Goal: Task Accomplishment & Management: Manage account settings

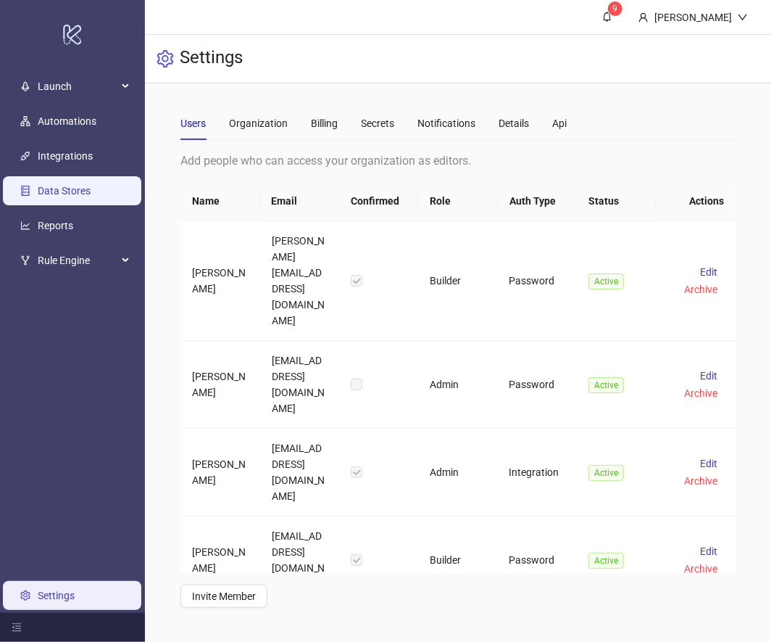
click at [81, 189] on link "Data Stores" at bounding box center [64, 191] width 53 height 12
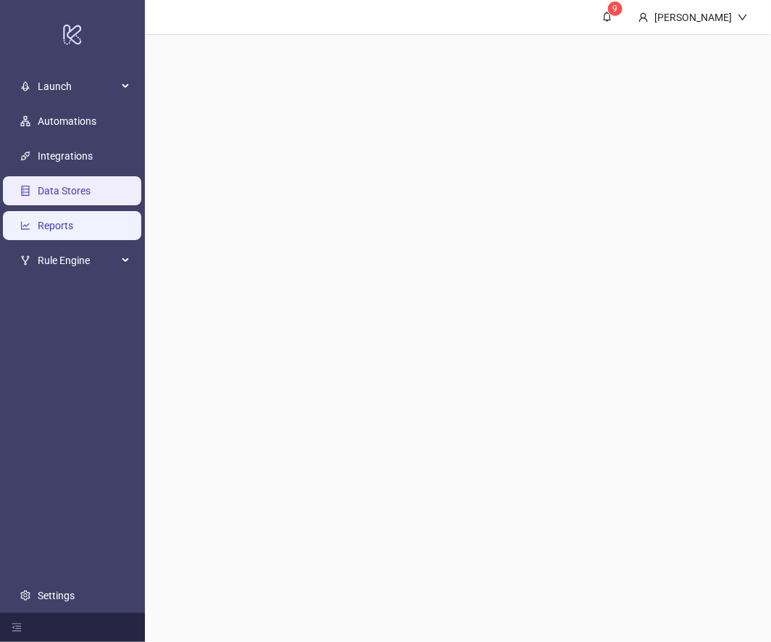
click at [73, 230] on link "Reports" at bounding box center [56, 226] width 36 height 12
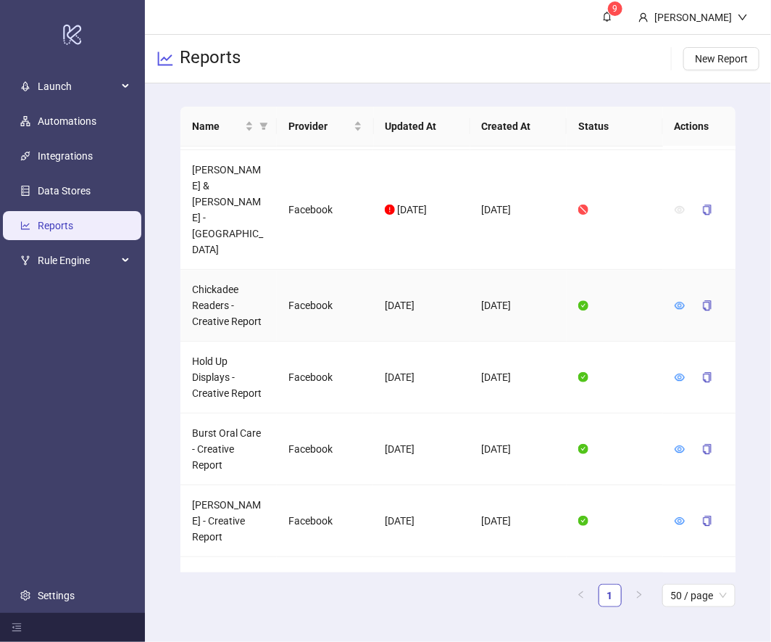
scroll to position [1304, 0]
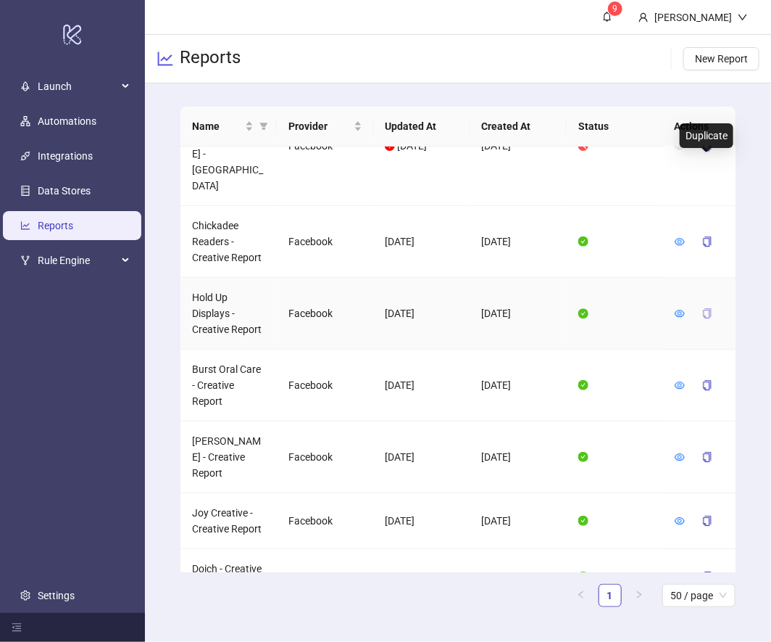
click at [571, 308] on icon "copy" at bounding box center [708, 313] width 10 height 10
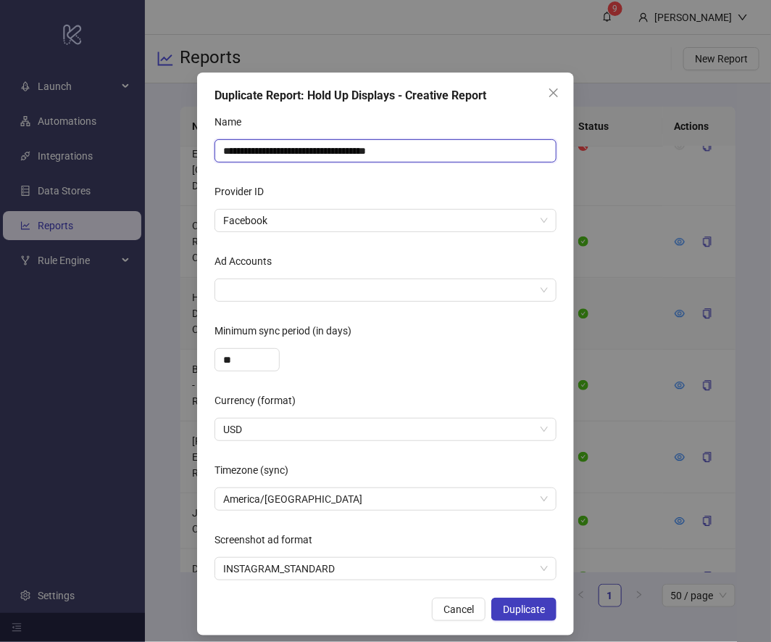
drag, startPoint x: 426, startPoint y: 152, endPoint x: 378, endPoint y: 152, distance: 48.6
click at [377, 152] on input "**********" at bounding box center [386, 150] width 342 height 23
drag, startPoint x: 297, startPoint y: 146, endPoint x: 155, endPoint y: 146, distance: 141.4
click at [155, 146] on div "**********" at bounding box center [385, 321] width 771 height 642
click at [266, 298] on div at bounding box center [378, 290] width 321 height 20
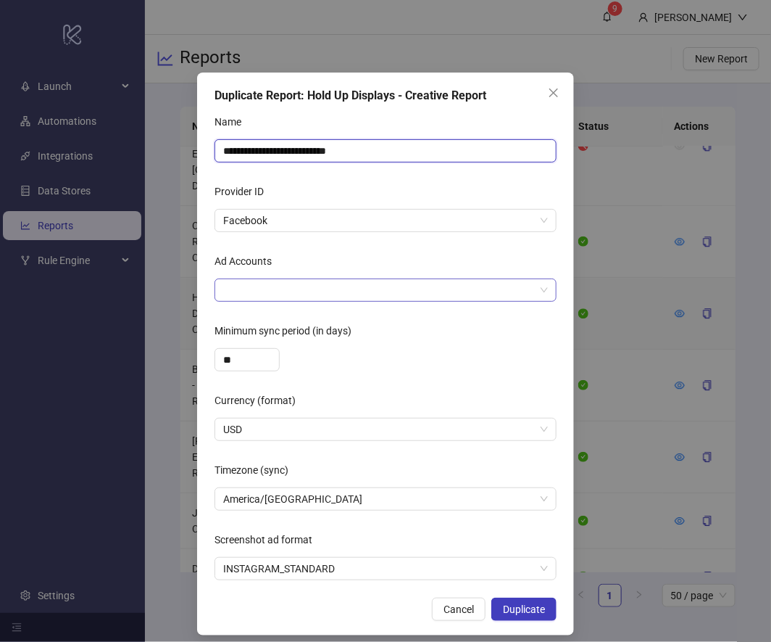
type input "**********"
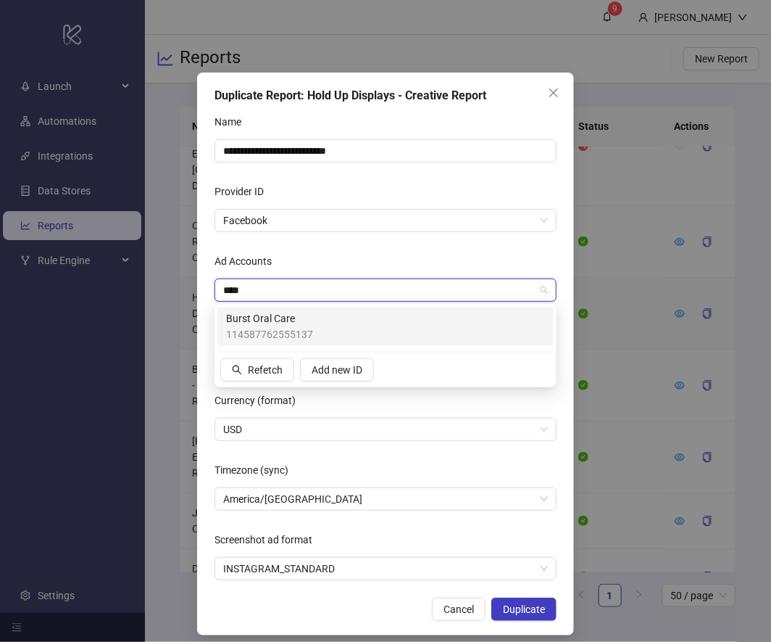
type input "*****"
click at [283, 329] on span "114587762555137" at bounding box center [269, 334] width 87 height 16
click at [400, 256] on div "Ad Accounts" at bounding box center [386, 263] width 342 height 29
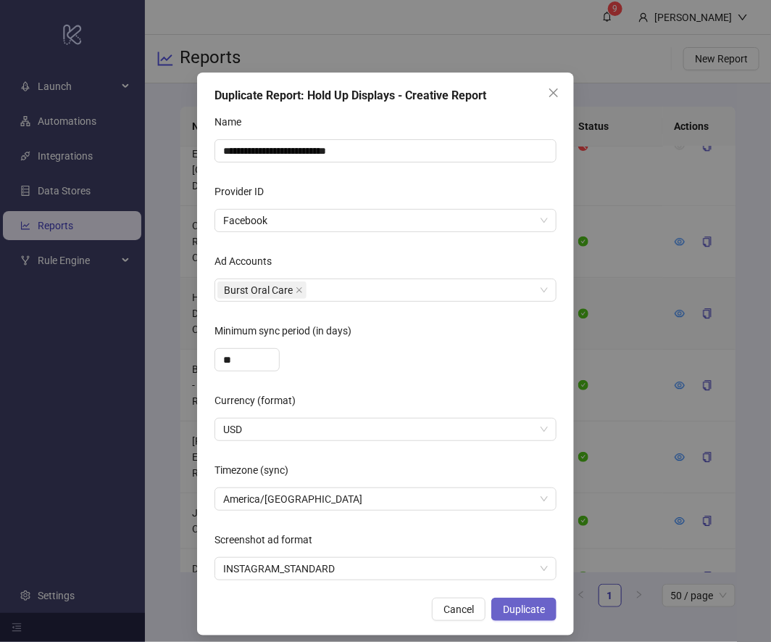
click at [534, 605] on span "Duplicate" at bounding box center [524, 609] width 42 height 12
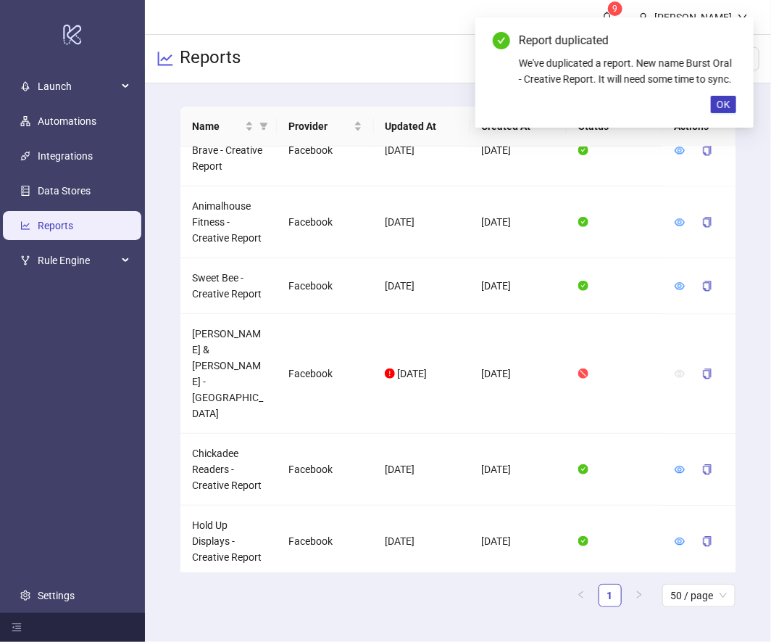
scroll to position [1130, 0]
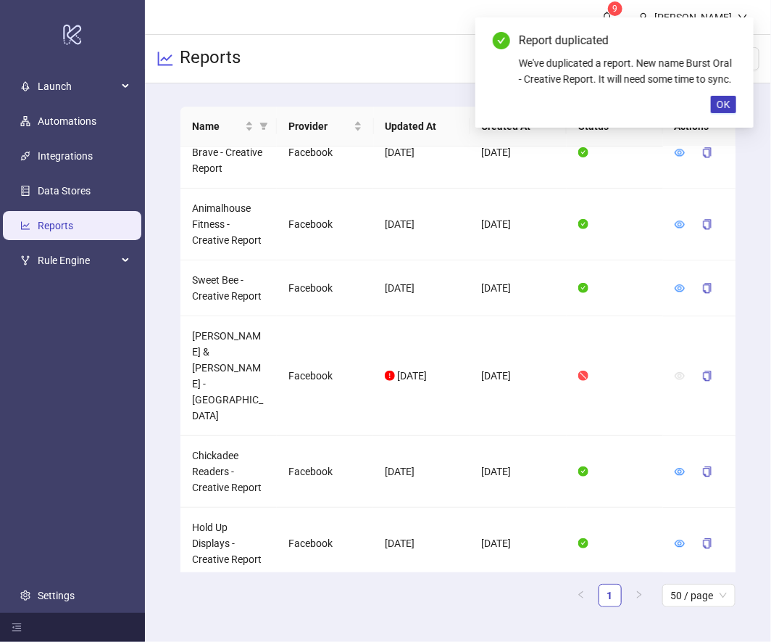
click at [571, 603] on div at bounding box center [699, 614] width 49 height 23
click at [571, 611] on icon "eye" at bounding box center [680, 614] width 10 height 7
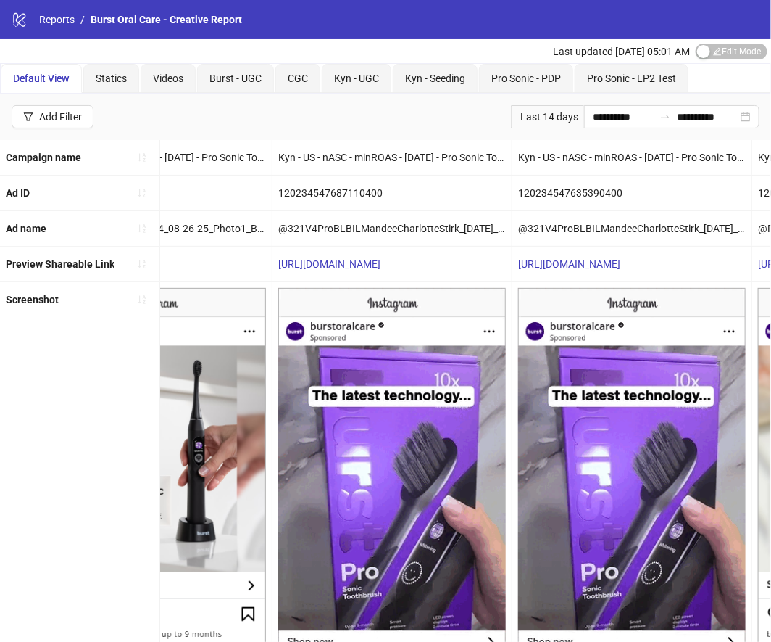
scroll to position [0, 139]
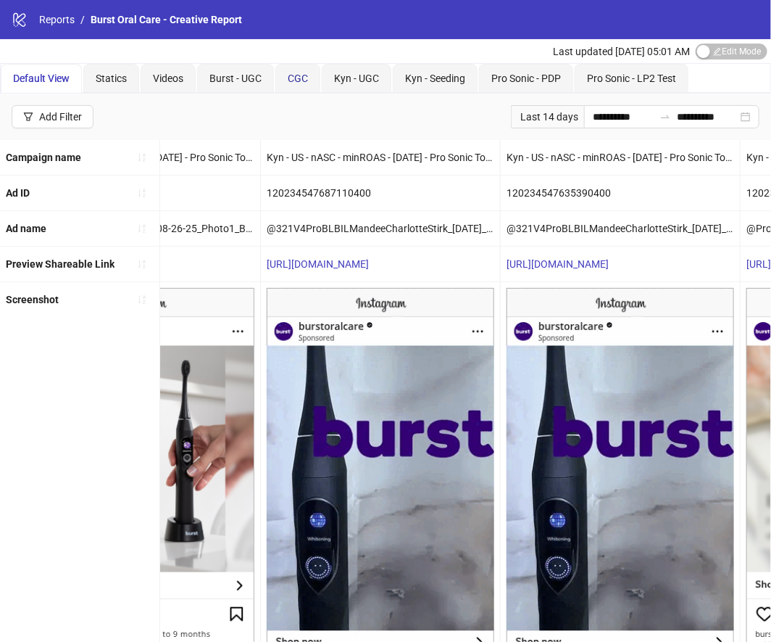
click at [298, 75] on span "CGC" at bounding box center [298, 79] width 20 height 12
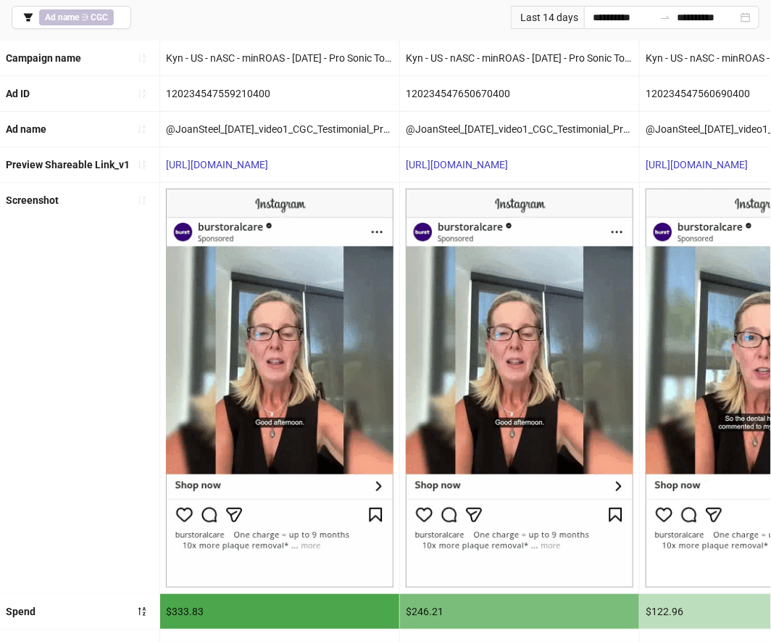
scroll to position [0, 0]
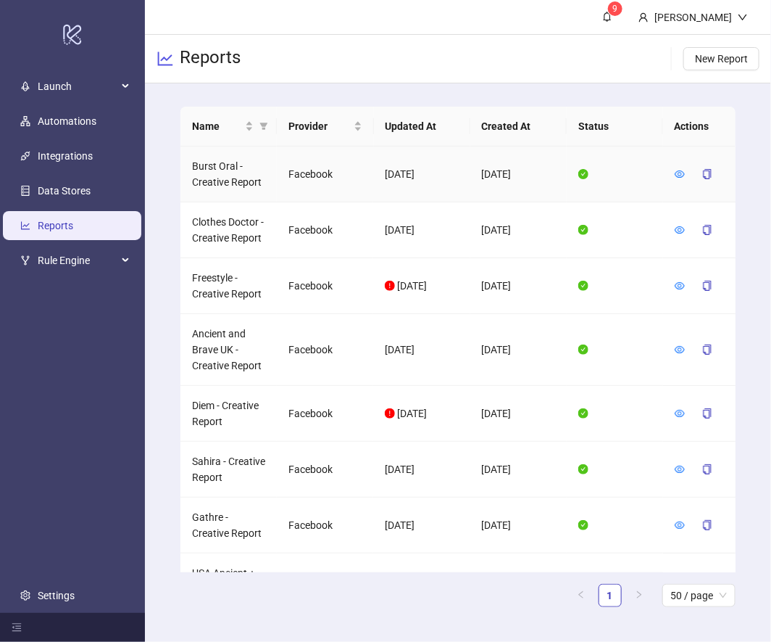
click at [571, 174] on td at bounding box center [699, 174] width 73 height 56
click at [571, 173] on icon "eye" at bounding box center [680, 174] width 10 height 10
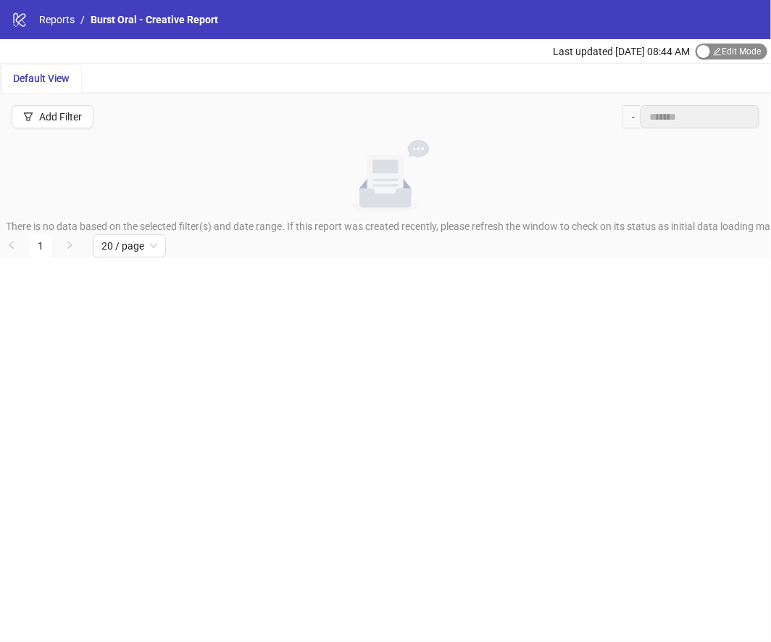
click at [571, 51] on div "button" at bounding box center [704, 51] width 13 height 13
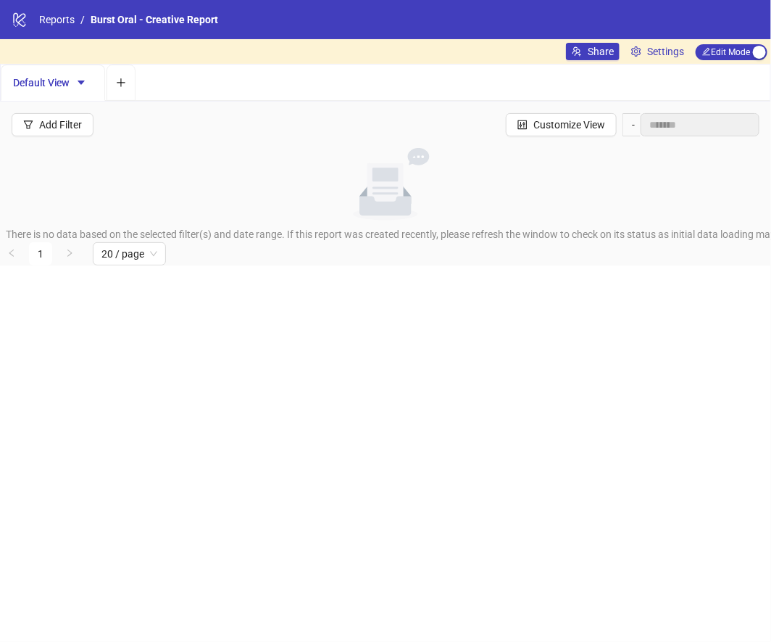
click at [144, 15] on span "Burst Oral - Creative Report" at bounding box center [155, 20] width 128 height 12
click at [77, 78] on icon "caret-down" at bounding box center [81, 83] width 10 height 10
click at [571, 53] on span "Settings" at bounding box center [665, 52] width 37 height 16
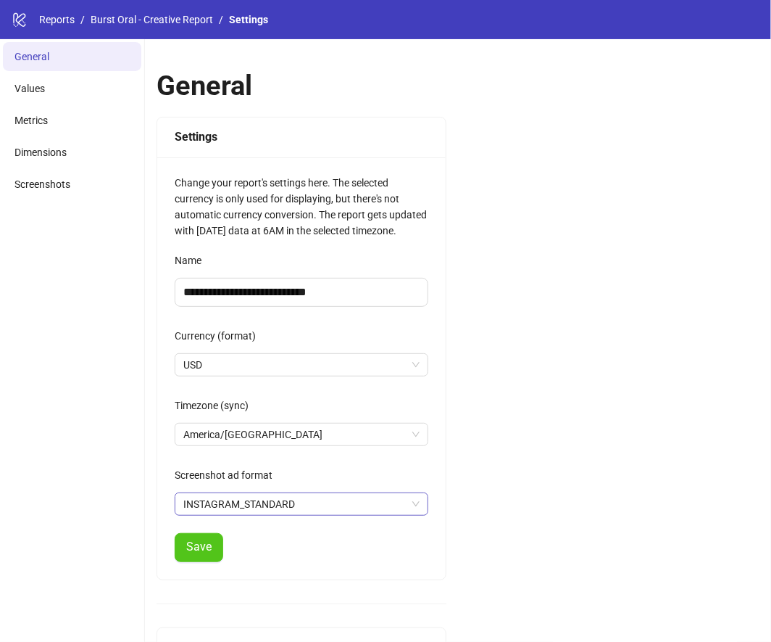
scroll to position [135, 0]
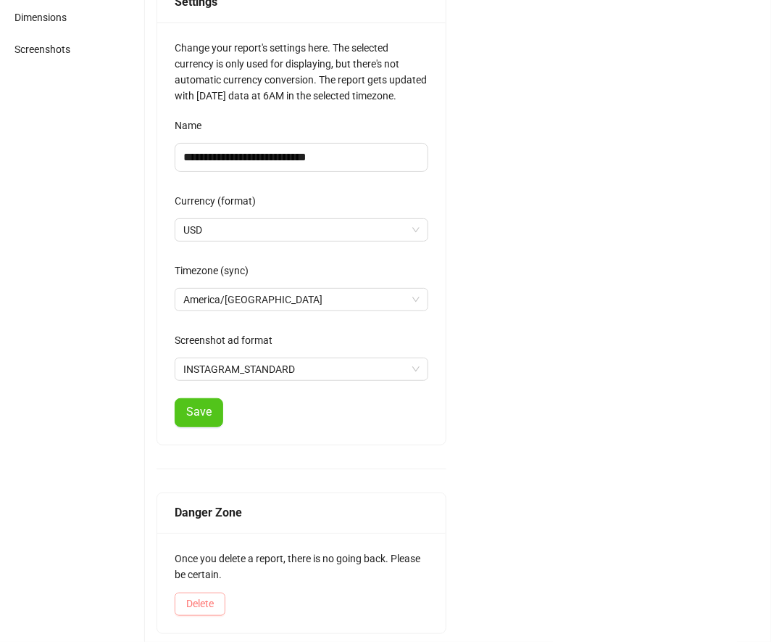
click at [194, 592] on button "Delete" at bounding box center [200, 603] width 51 height 23
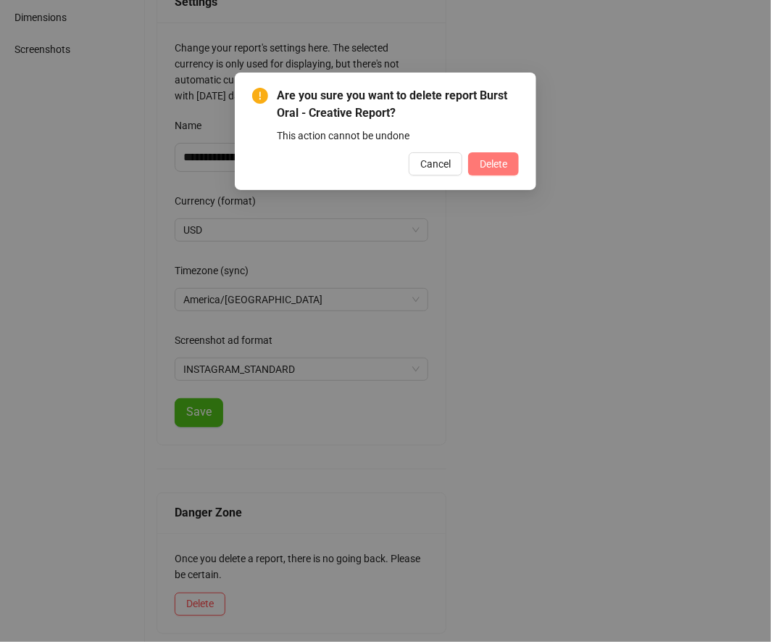
click at [497, 154] on button "Delete" at bounding box center [493, 163] width 51 height 23
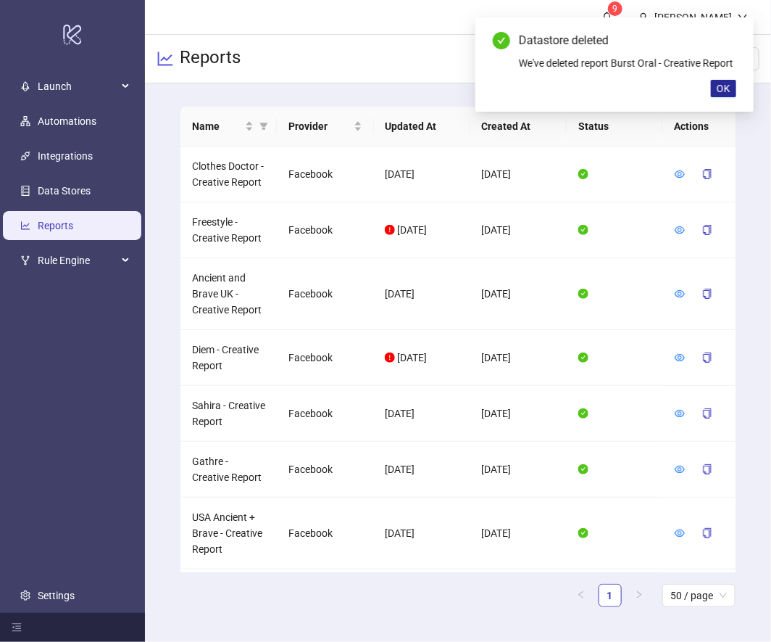
click at [716, 84] on button "OK" at bounding box center [723, 88] width 25 height 17
